Goal: Navigation & Orientation: Find specific page/section

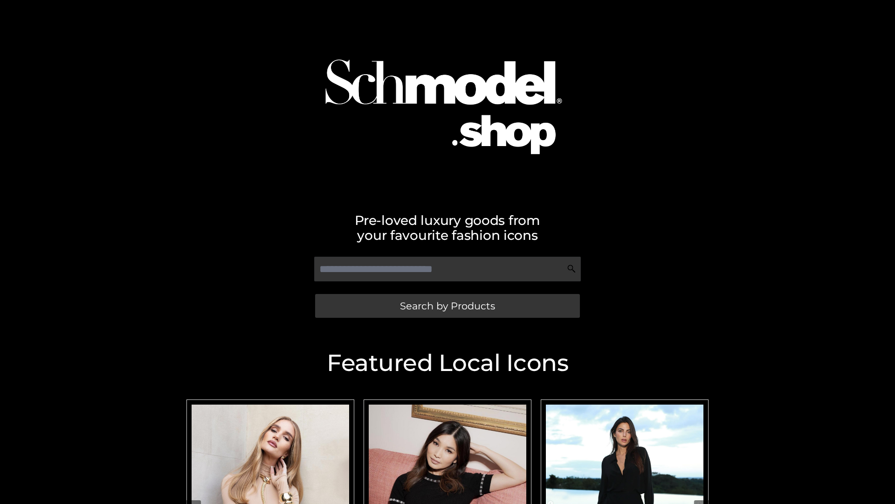
click at [447, 305] on span "Search by Products" at bounding box center [447, 306] width 95 height 10
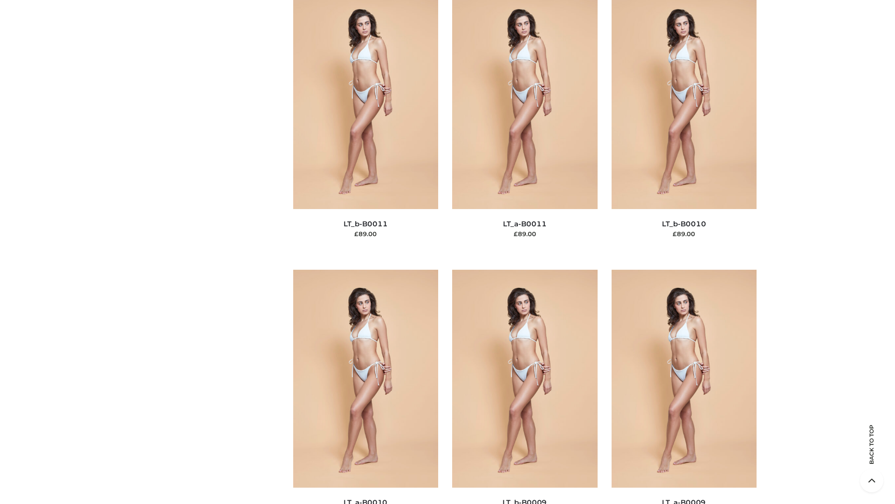
scroll to position [4188, 0]
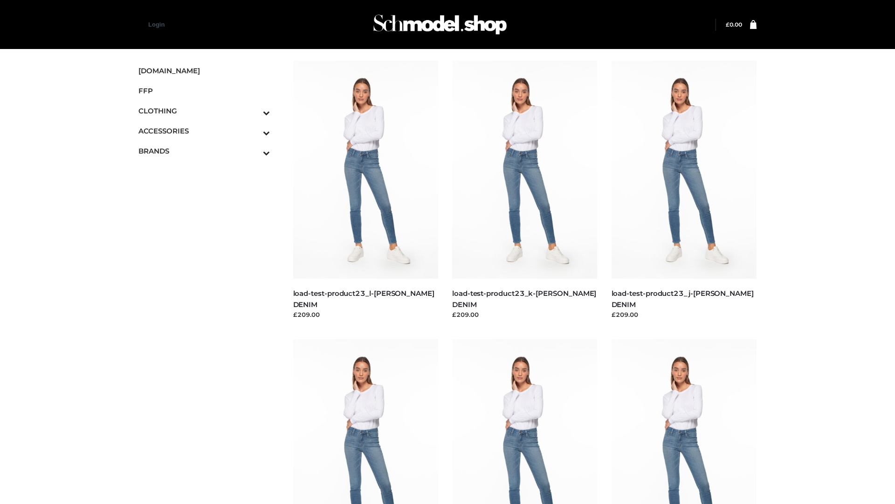
scroll to position [818, 0]
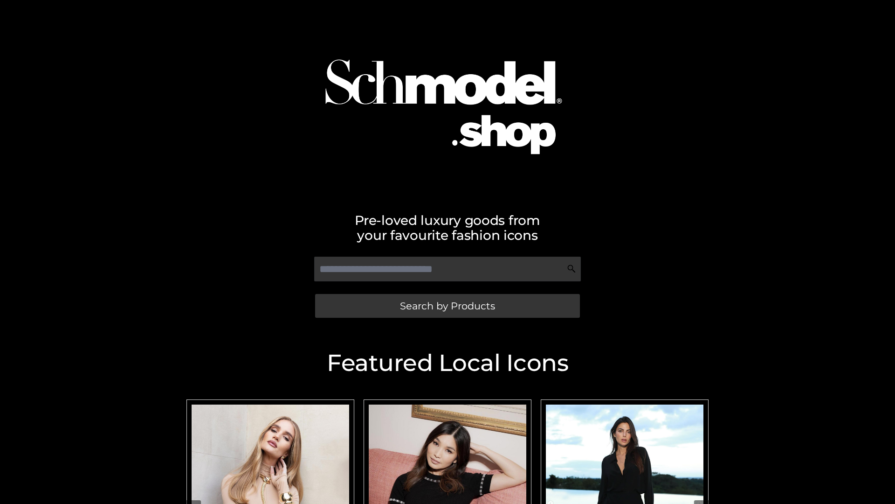
click at [447, 305] on span "Search by Products" at bounding box center [447, 306] width 95 height 10
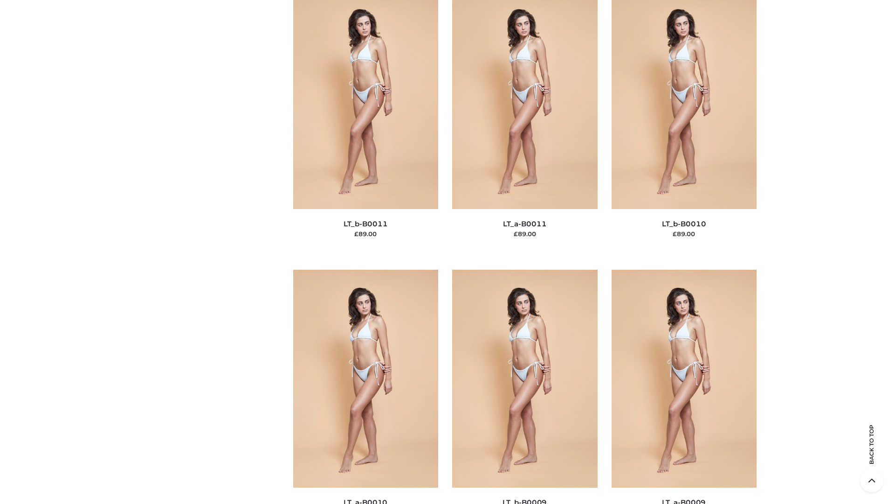
scroll to position [4188, 0]
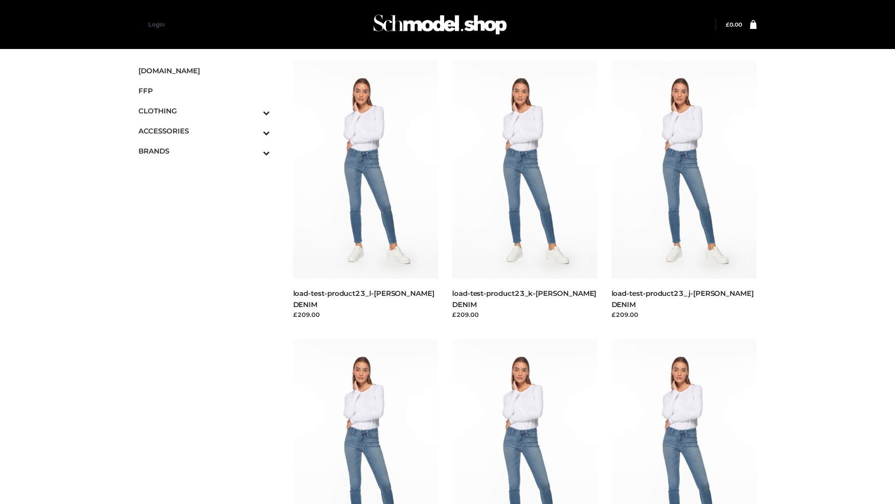
scroll to position [818, 0]
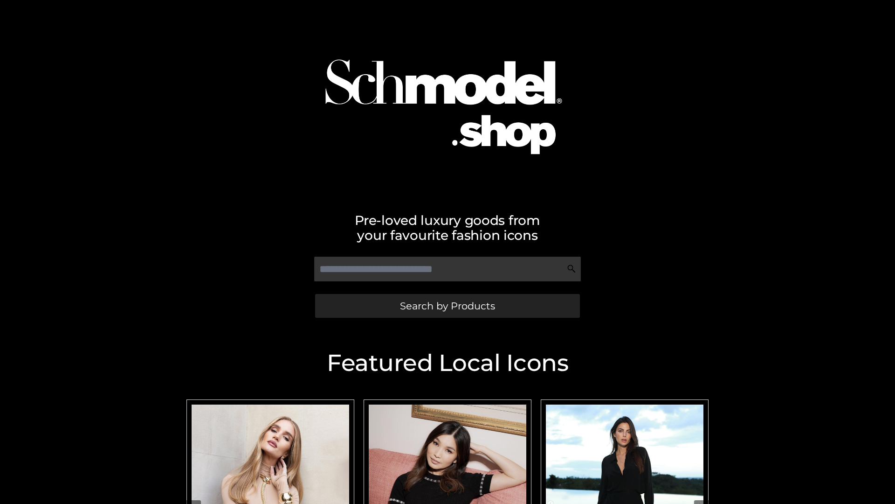
click at [447, 305] on span "Search by Products" at bounding box center [447, 306] width 95 height 10
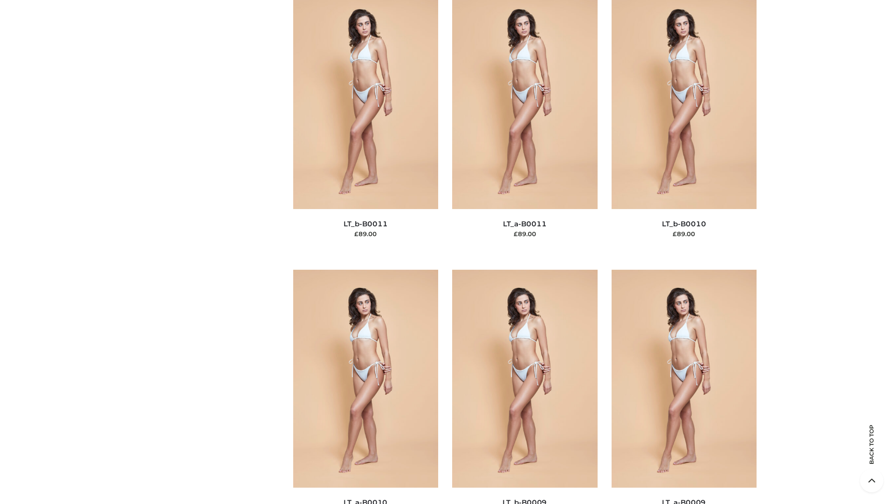
scroll to position [4188, 0]
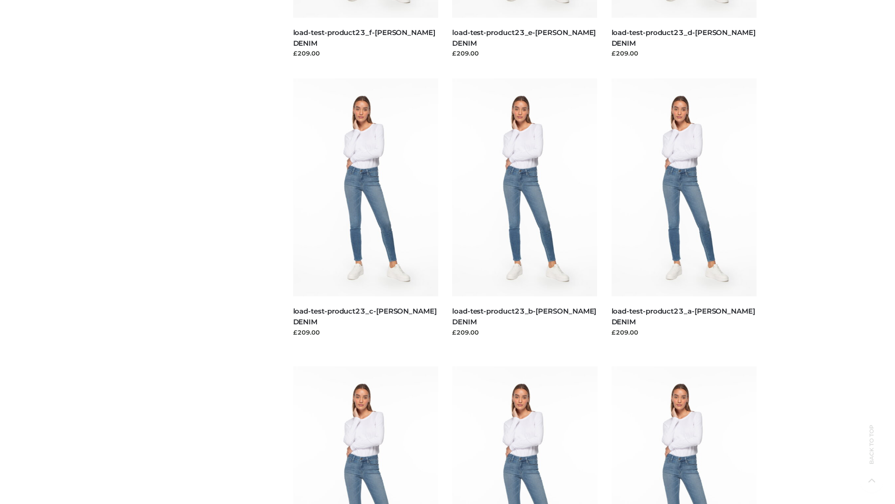
scroll to position [818, 0]
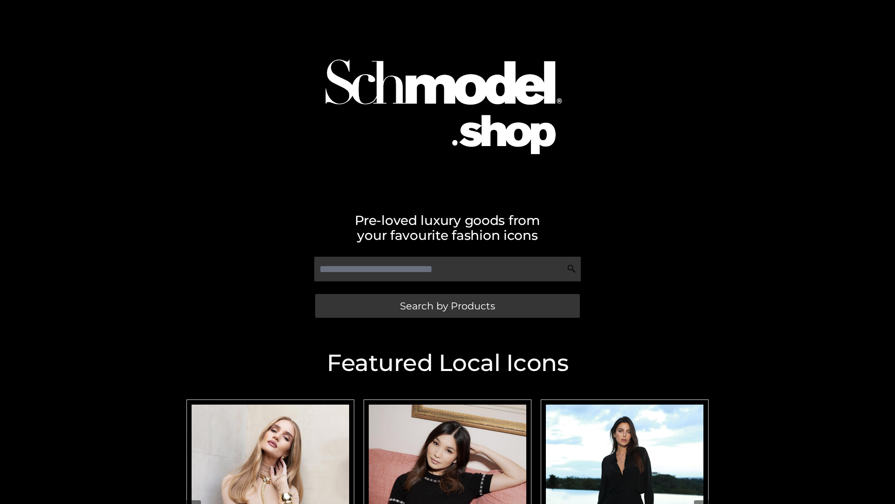
click at [447, 305] on span "Search by Products" at bounding box center [447, 306] width 95 height 10
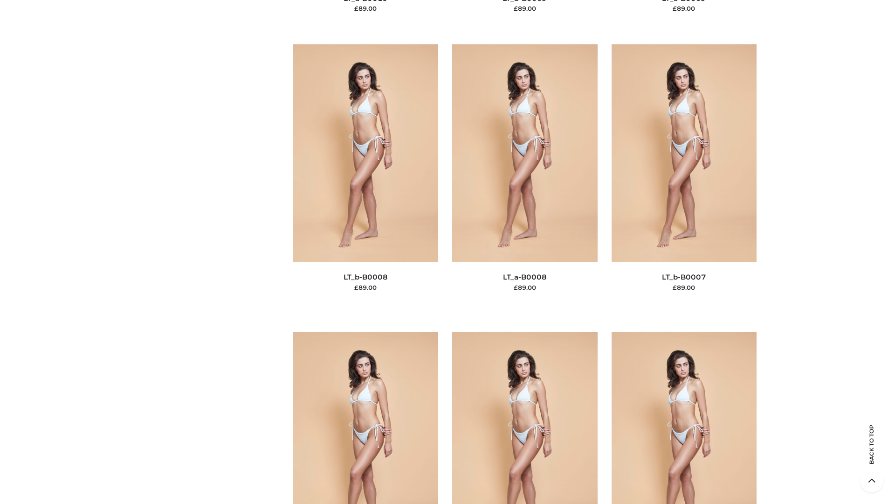
scroll to position [4188, 0]
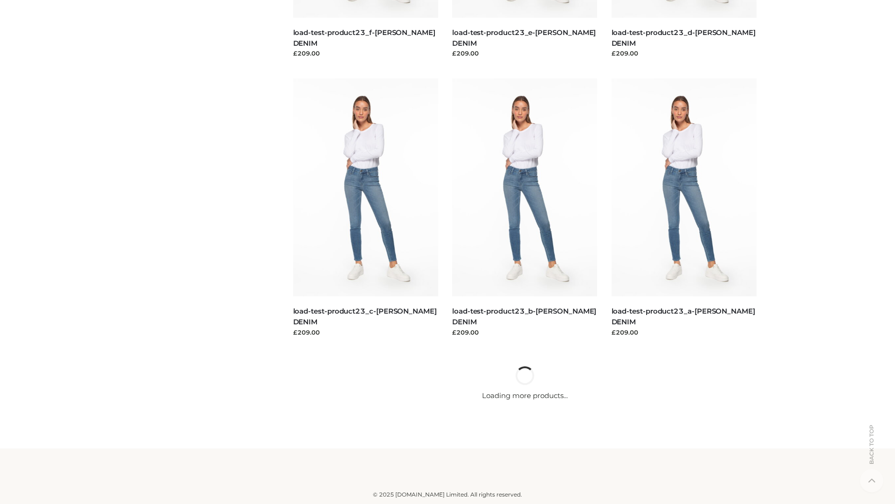
scroll to position [818, 0]
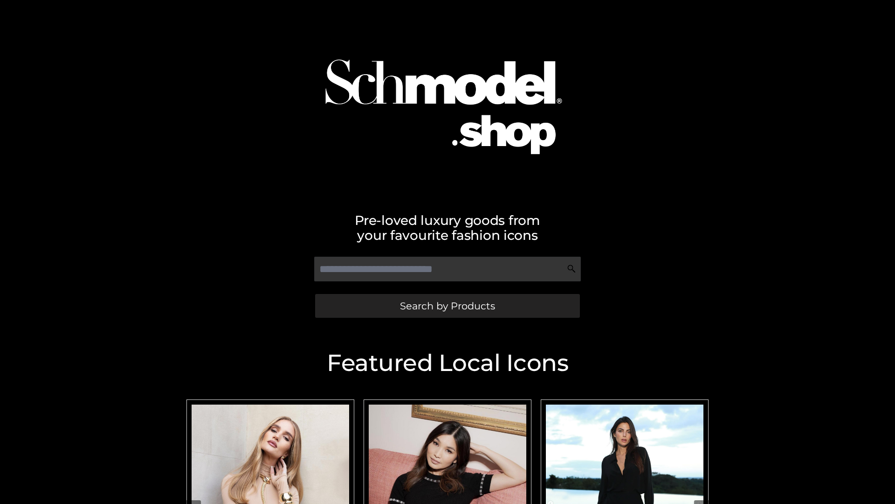
click at [447, 305] on span "Search by Products" at bounding box center [447, 306] width 95 height 10
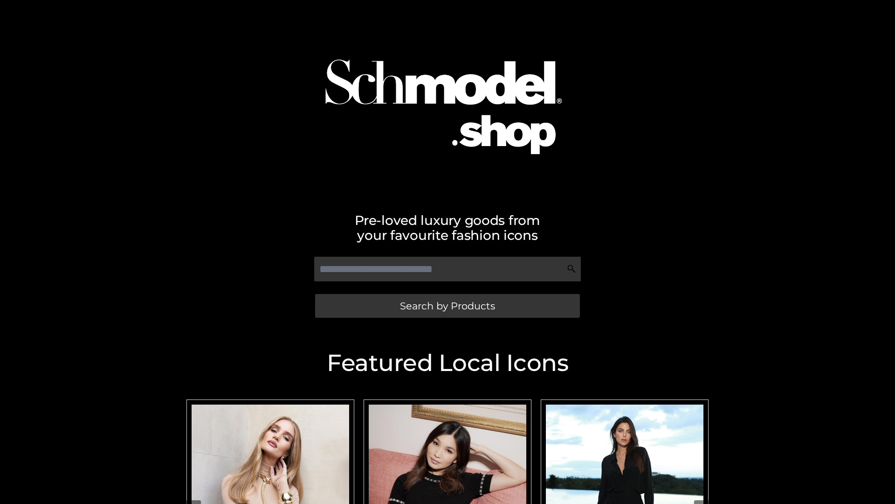
click at [447, 305] on span "Search by Products" at bounding box center [447, 306] width 95 height 10
